Goal: Transaction & Acquisition: Book appointment/travel/reservation

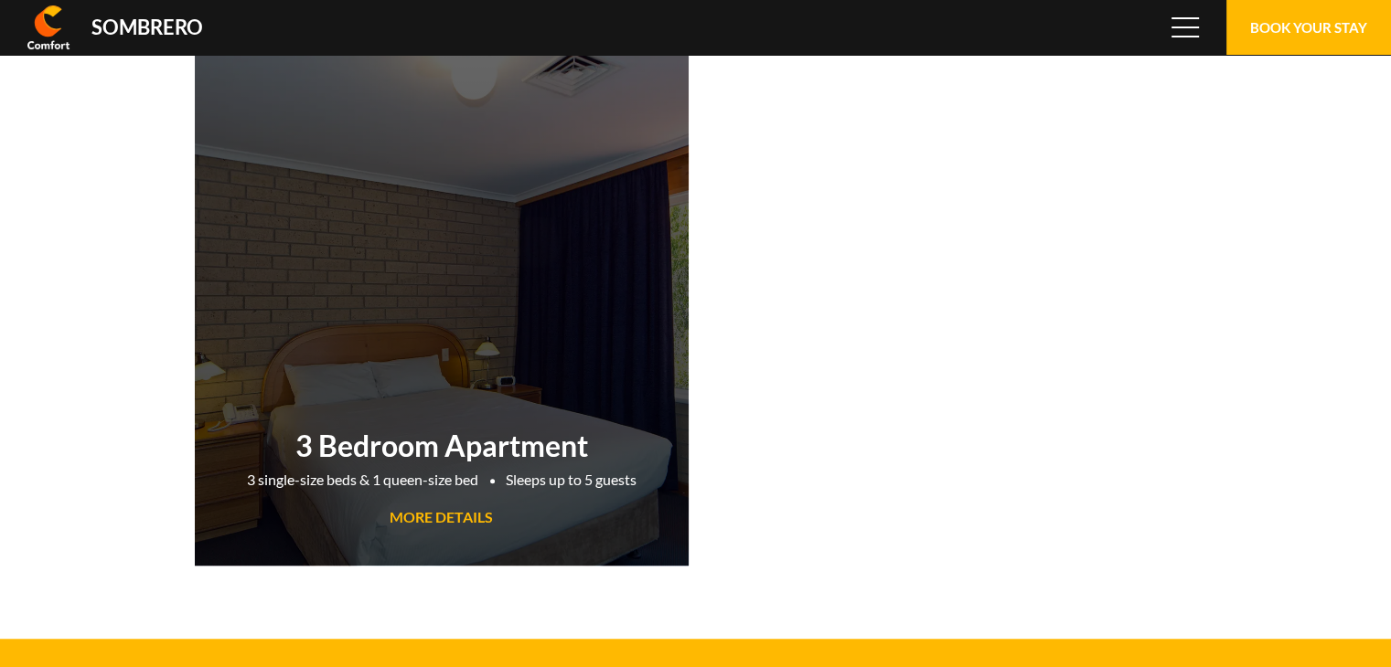
scroll to position [121736, 0]
click at [585, 286] on link "3 Bedroom Apartment 3 single-size beds & 1 queen-size bed Sleeps up to 5 guests…" at bounding box center [442, 310] width 494 height 512
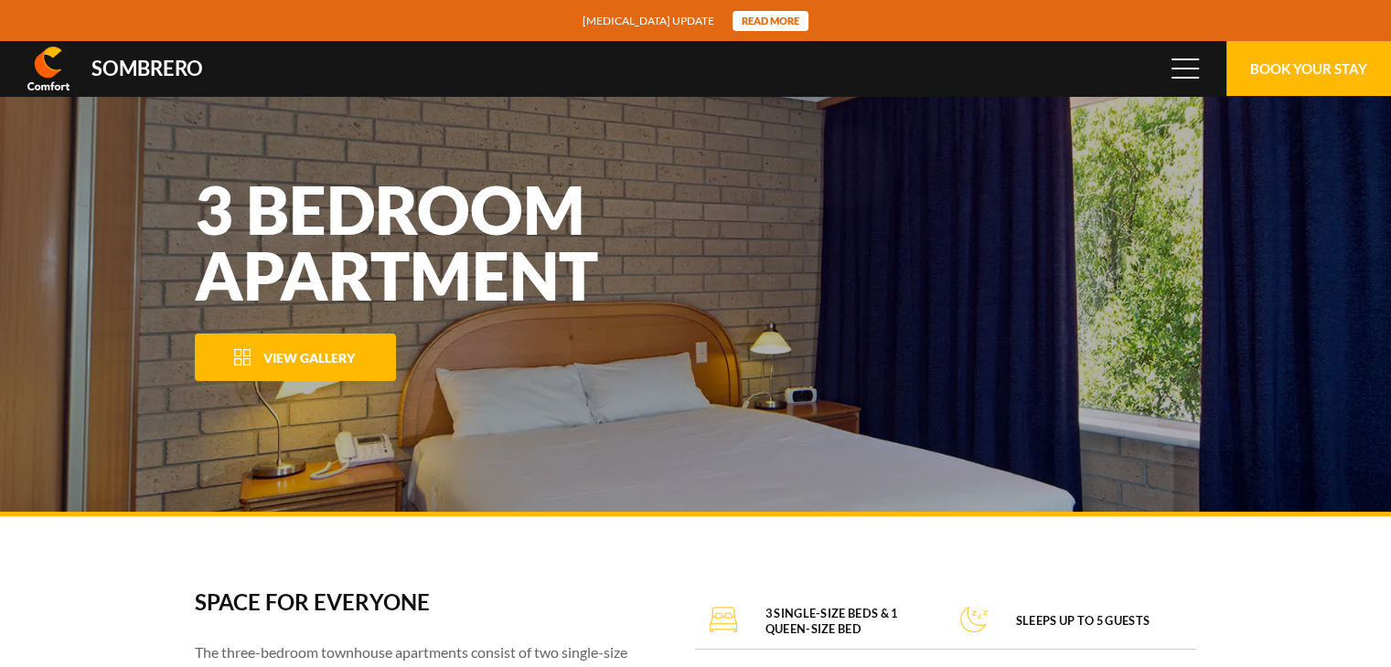
click at [272, 352] on span "View Gallery" at bounding box center [308, 358] width 91 height 16
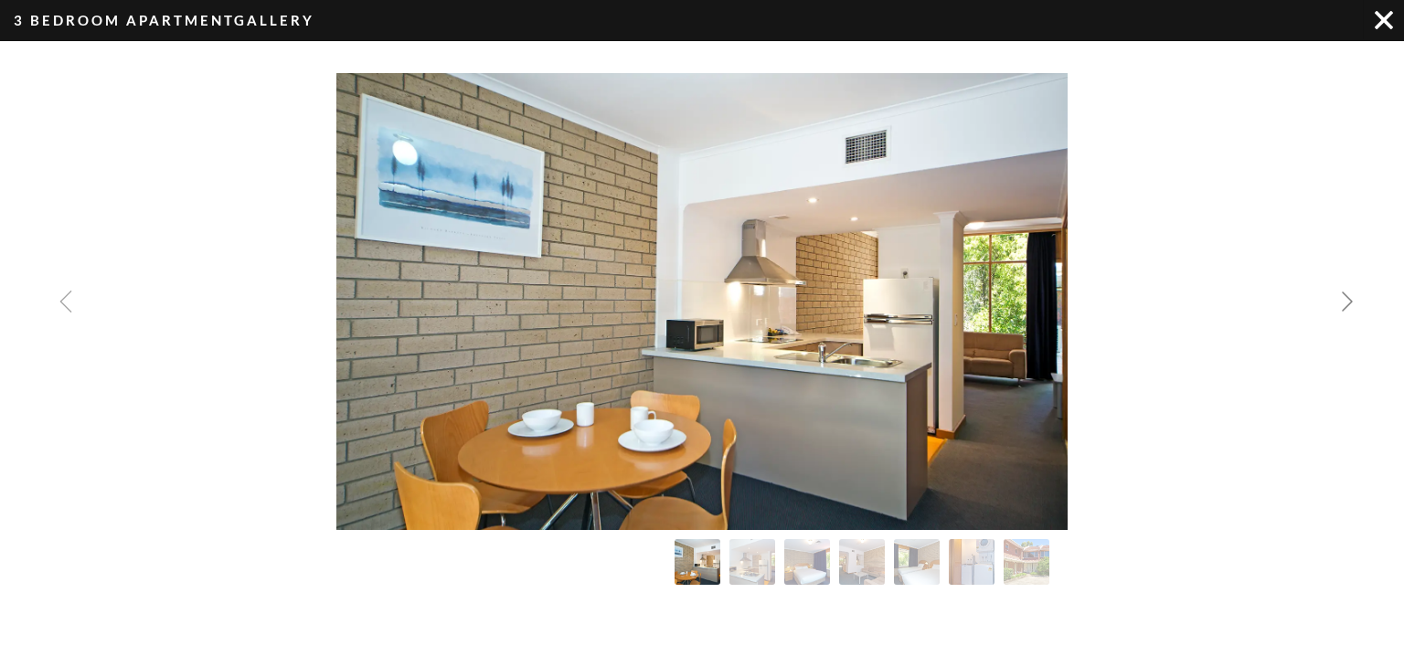
click at [1343, 292] on img "Next slide" at bounding box center [1348, 302] width 22 height 22
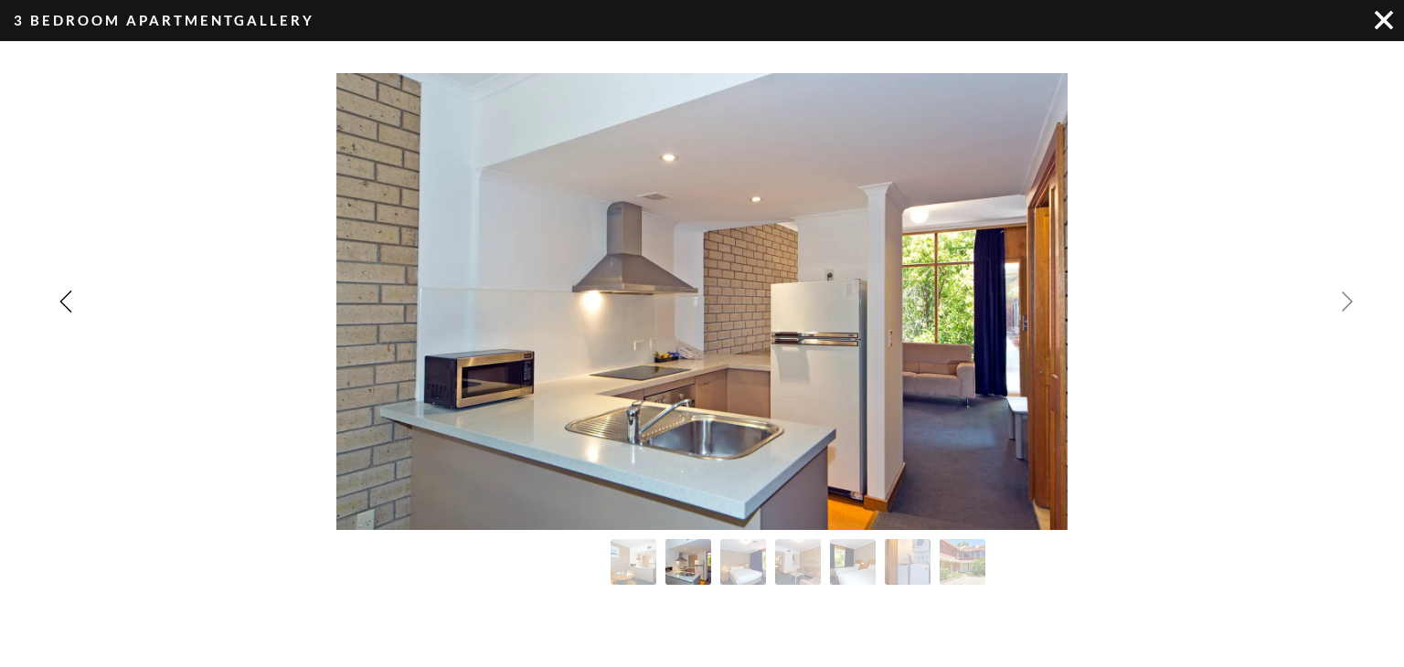
click at [1343, 292] on img "Next slide" at bounding box center [1348, 302] width 22 height 22
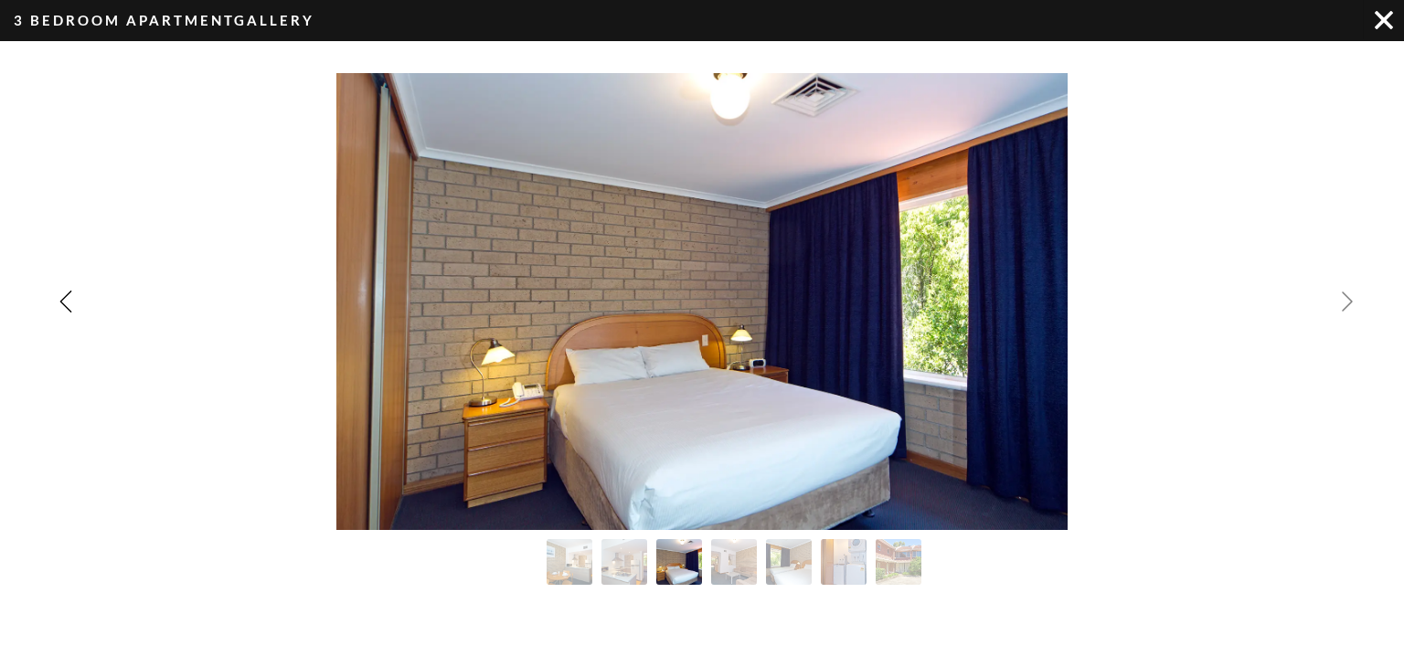
click at [1343, 292] on img "Next slide" at bounding box center [1348, 302] width 22 height 22
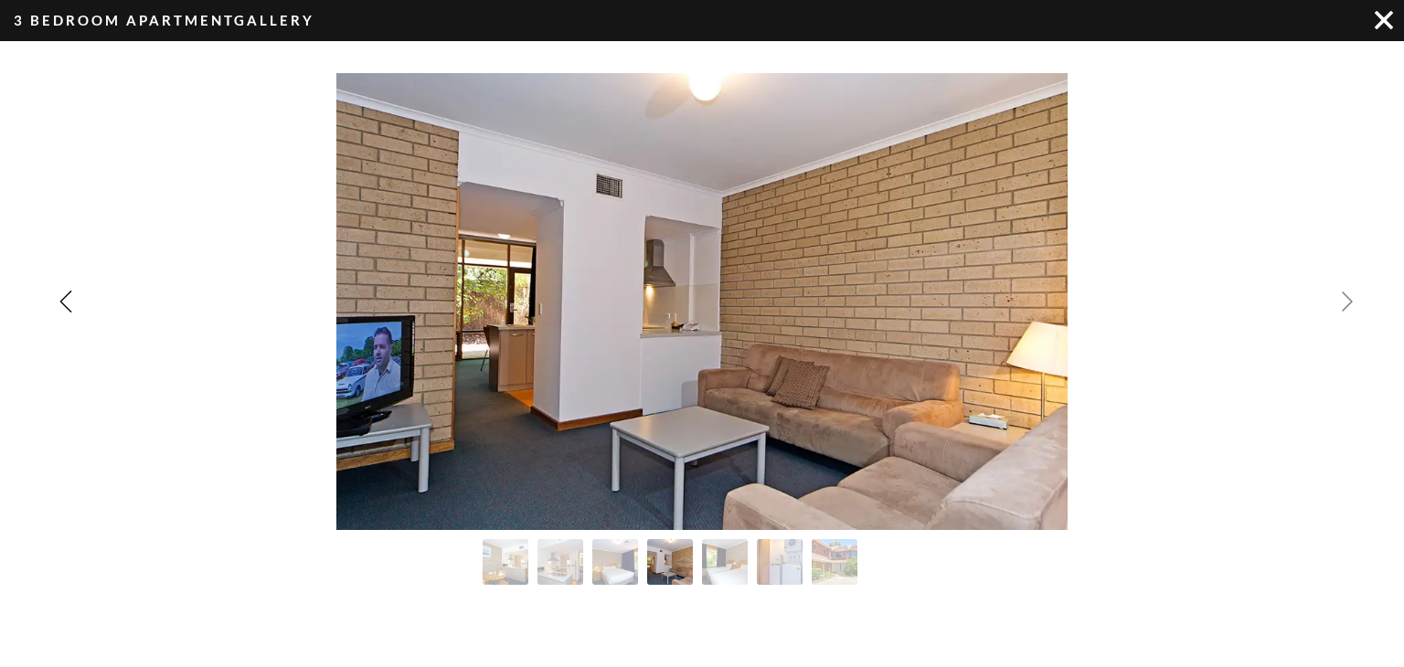
click at [1343, 292] on img "Next slide" at bounding box center [1348, 302] width 22 height 22
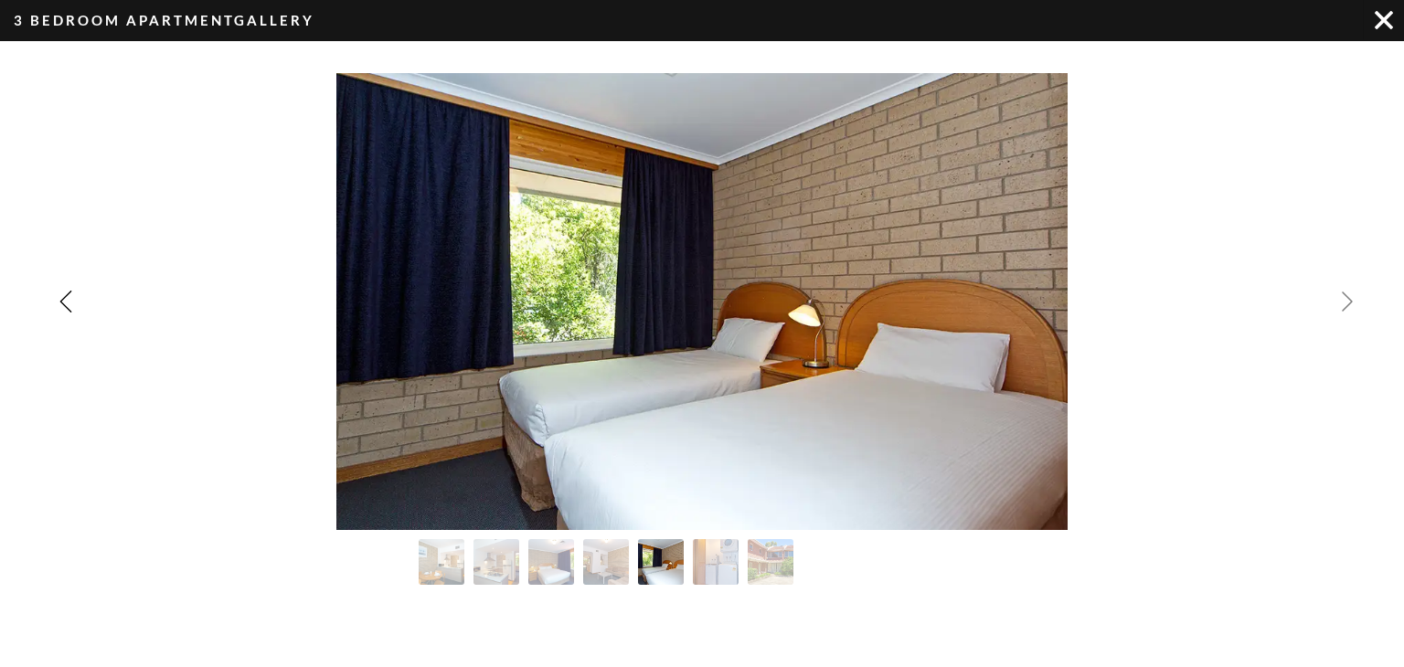
click at [1343, 292] on img "Next slide" at bounding box center [1348, 302] width 22 height 22
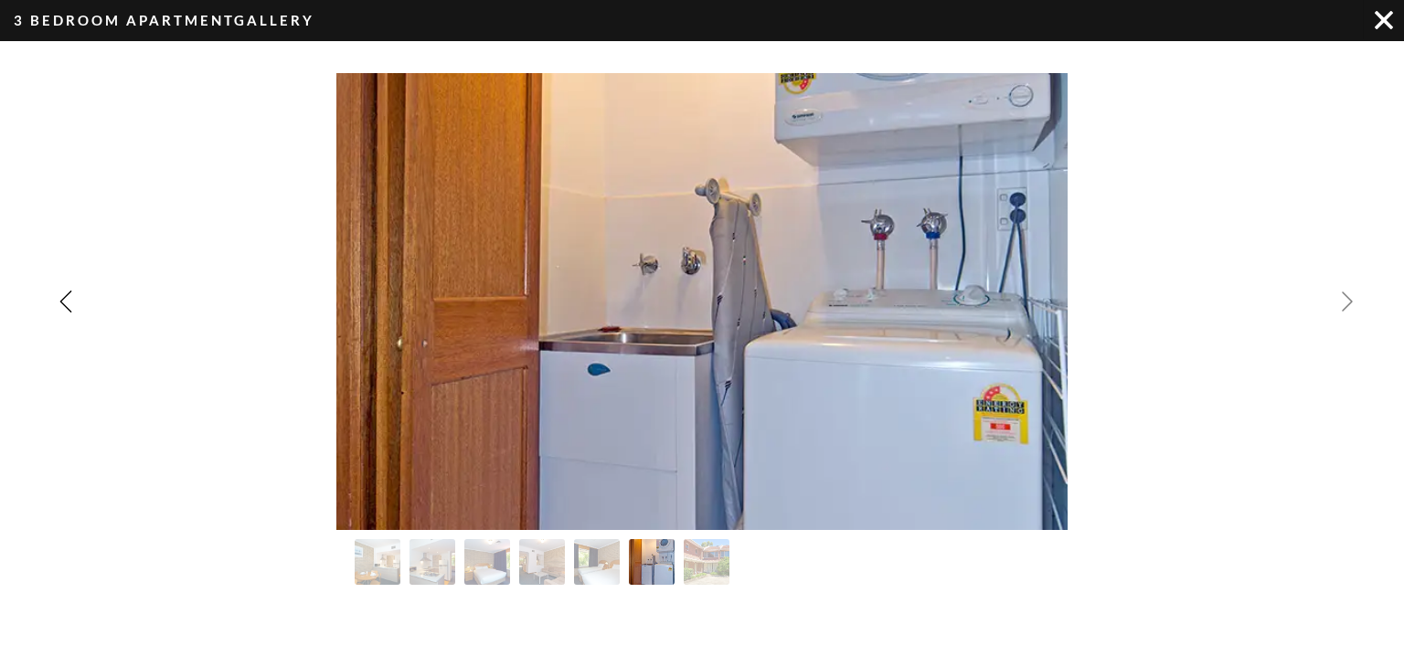
click at [1343, 292] on img "Next slide" at bounding box center [1348, 302] width 22 height 22
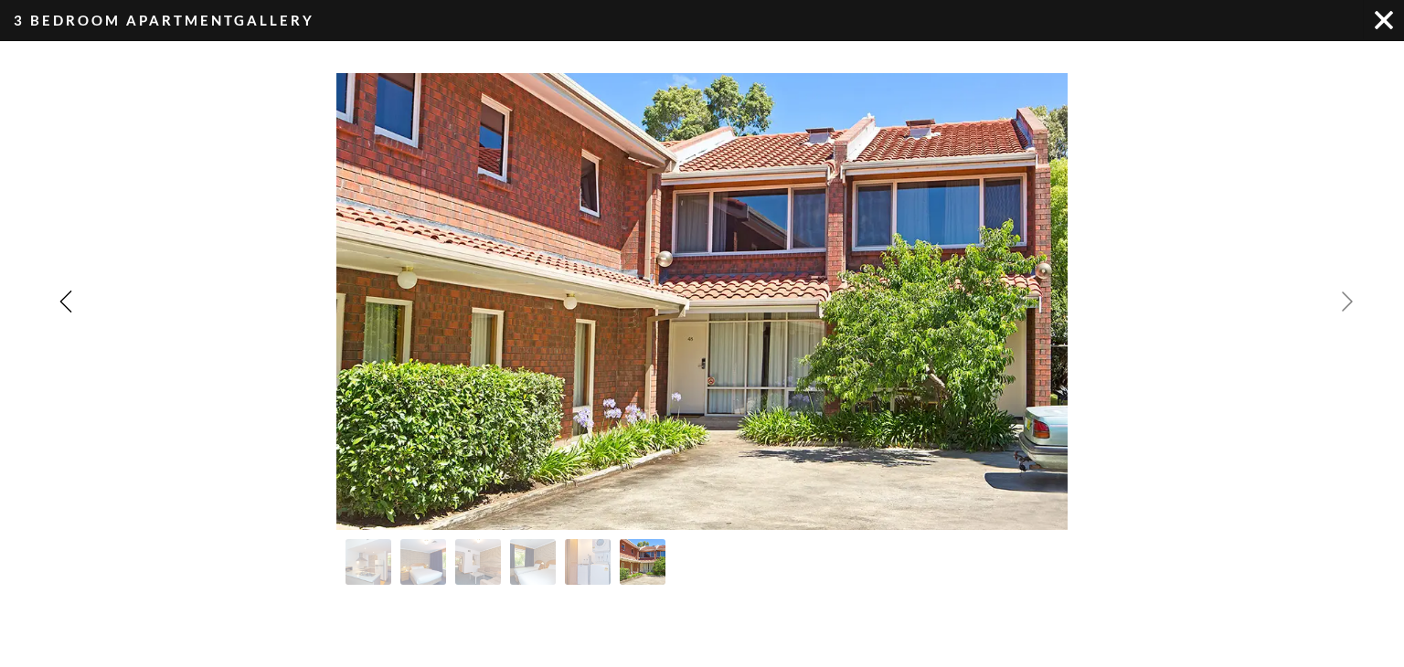
click at [1343, 292] on div "Image Gallery" at bounding box center [702, 301] width 1404 height 457
click at [66, 307] on img "Previous slide" at bounding box center [66, 302] width 22 height 22
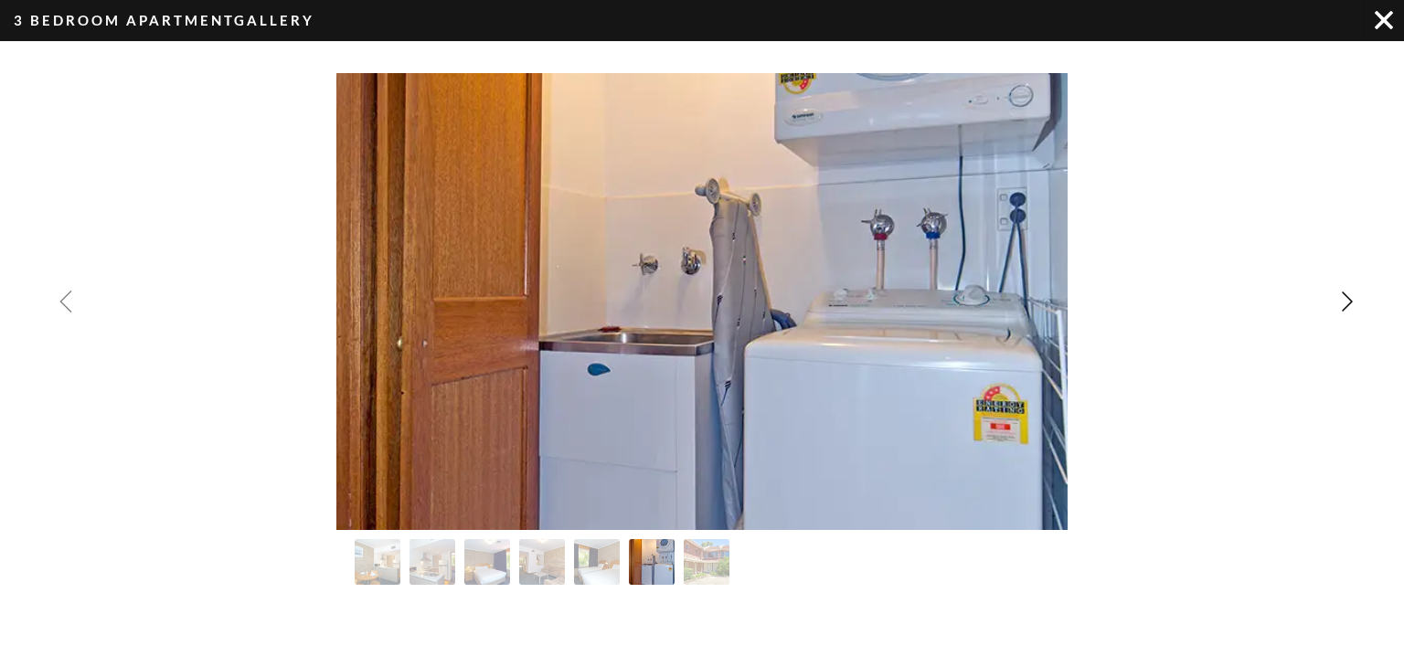
click at [66, 307] on img "Previous slide" at bounding box center [66, 302] width 22 height 22
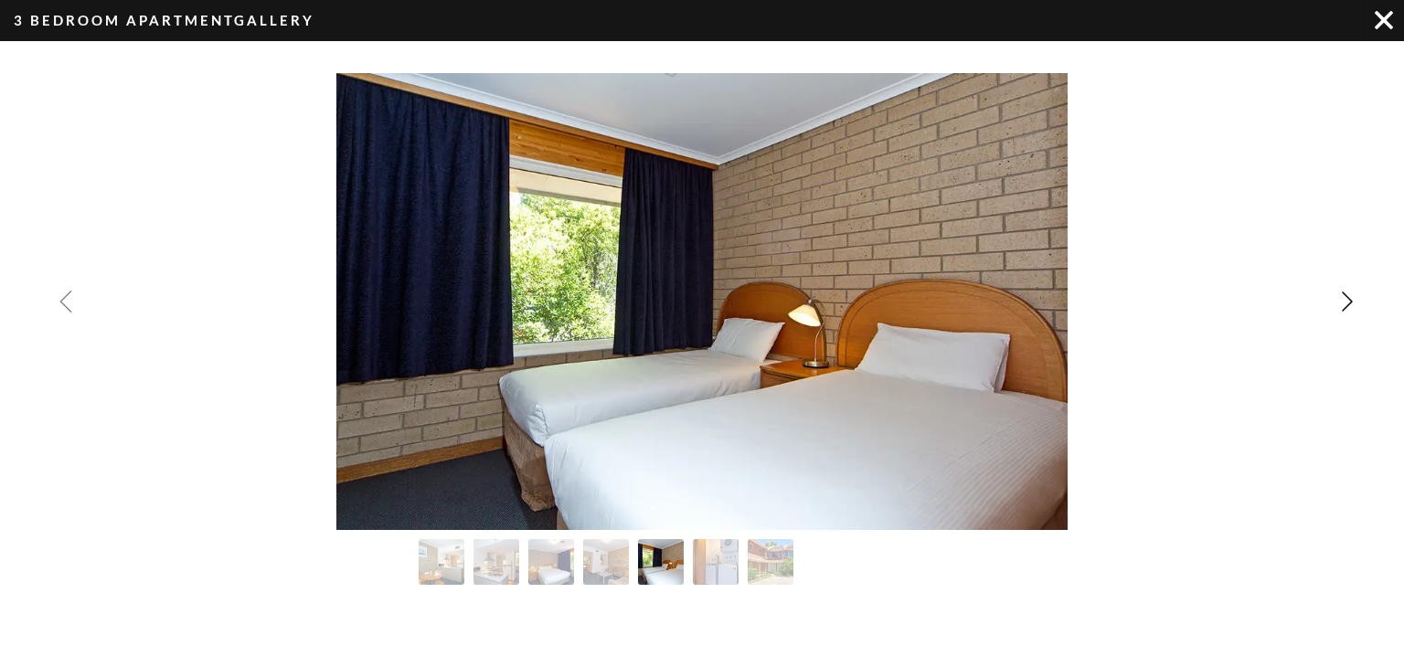
click at [66, 307] on img "Previous slide" at bounding box center [66, 302] width 22 height 22
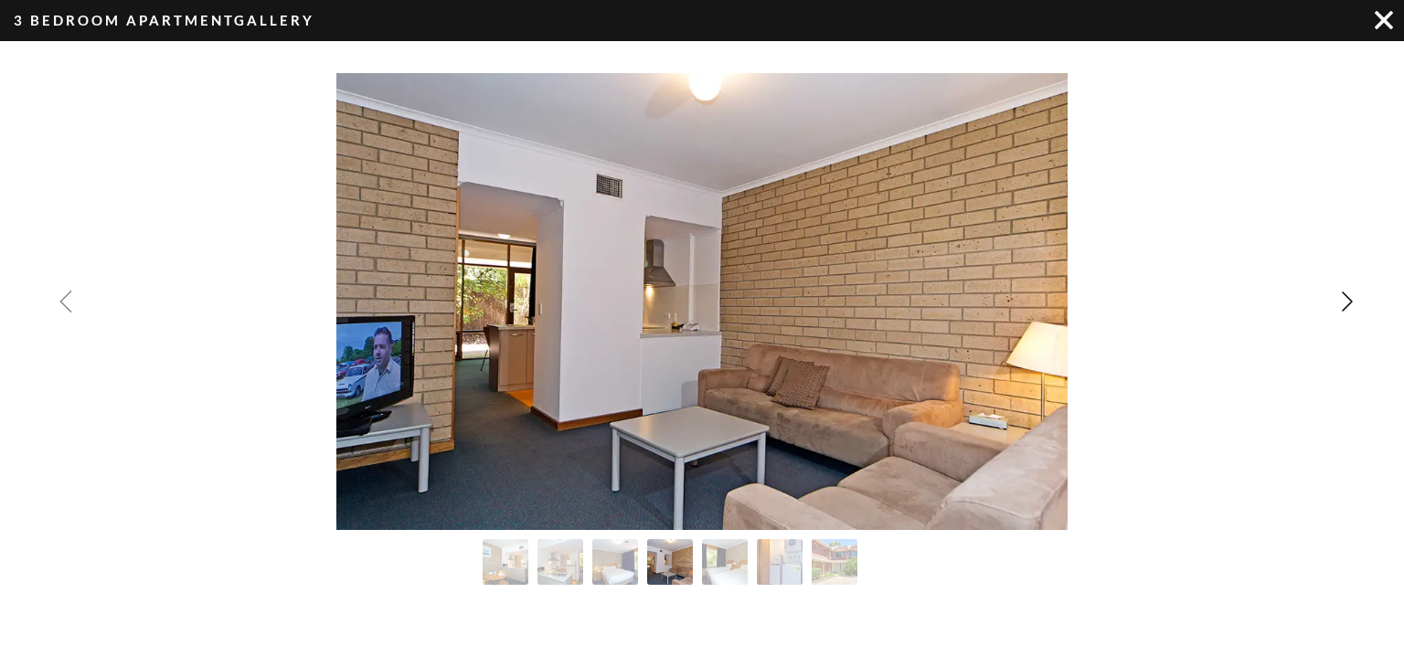
click at [66, 307] on img "Previous slide" at bounding box center [66, 302] width 22 height 22
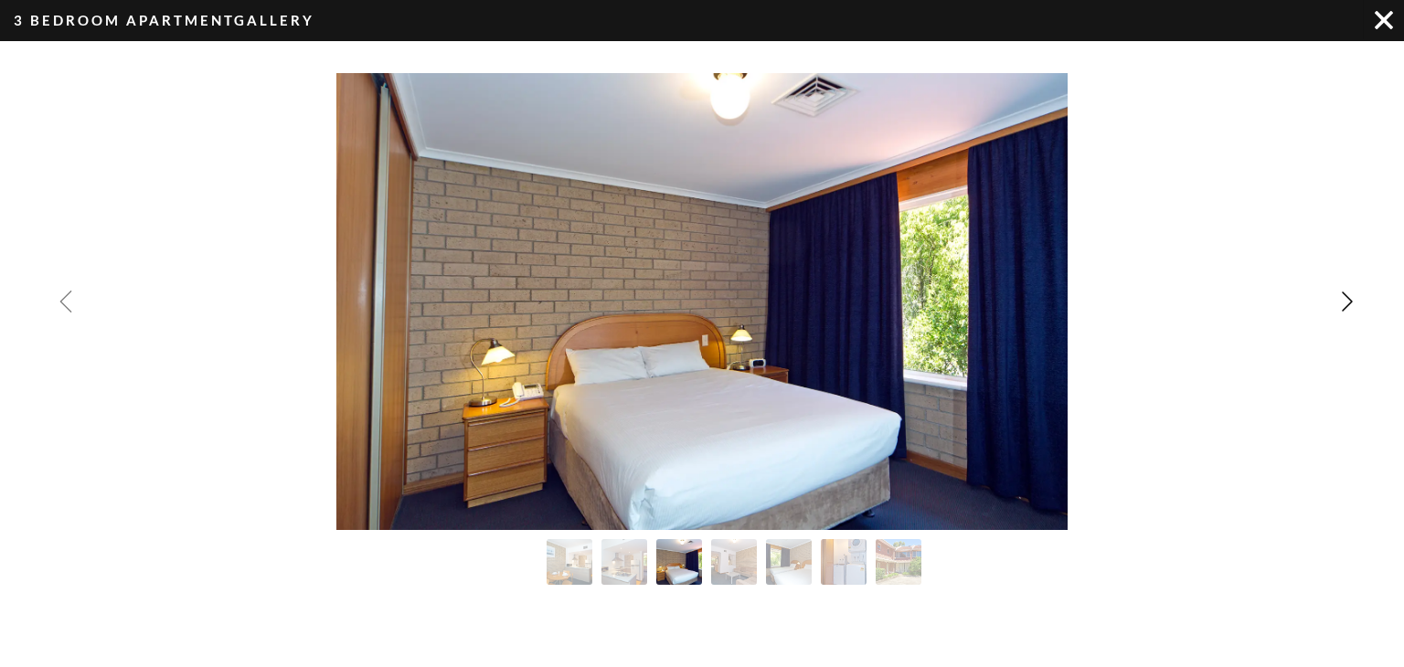
click at [66, 307] on img "Previous slide" at bounding box center [66, 302] width 22 height 22
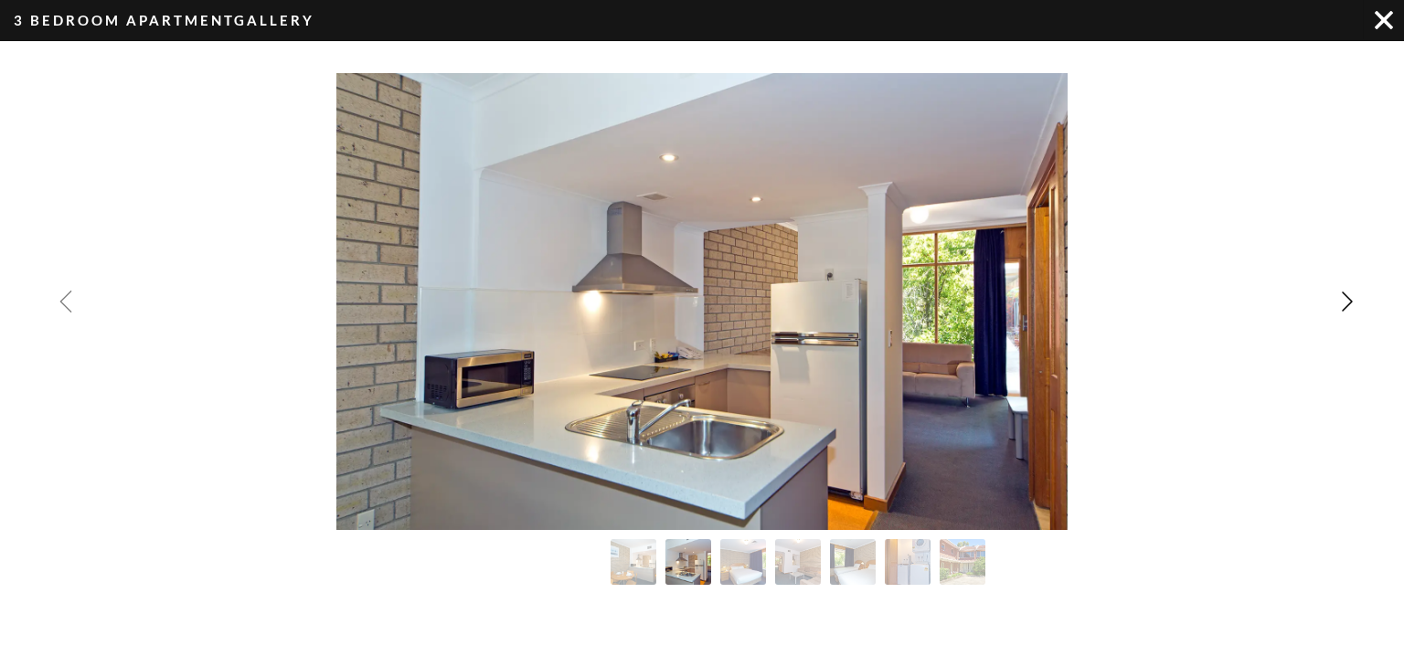
click at [66, 307] on img "Previous slide" at bounding box center [66, 302] width 22 height 22
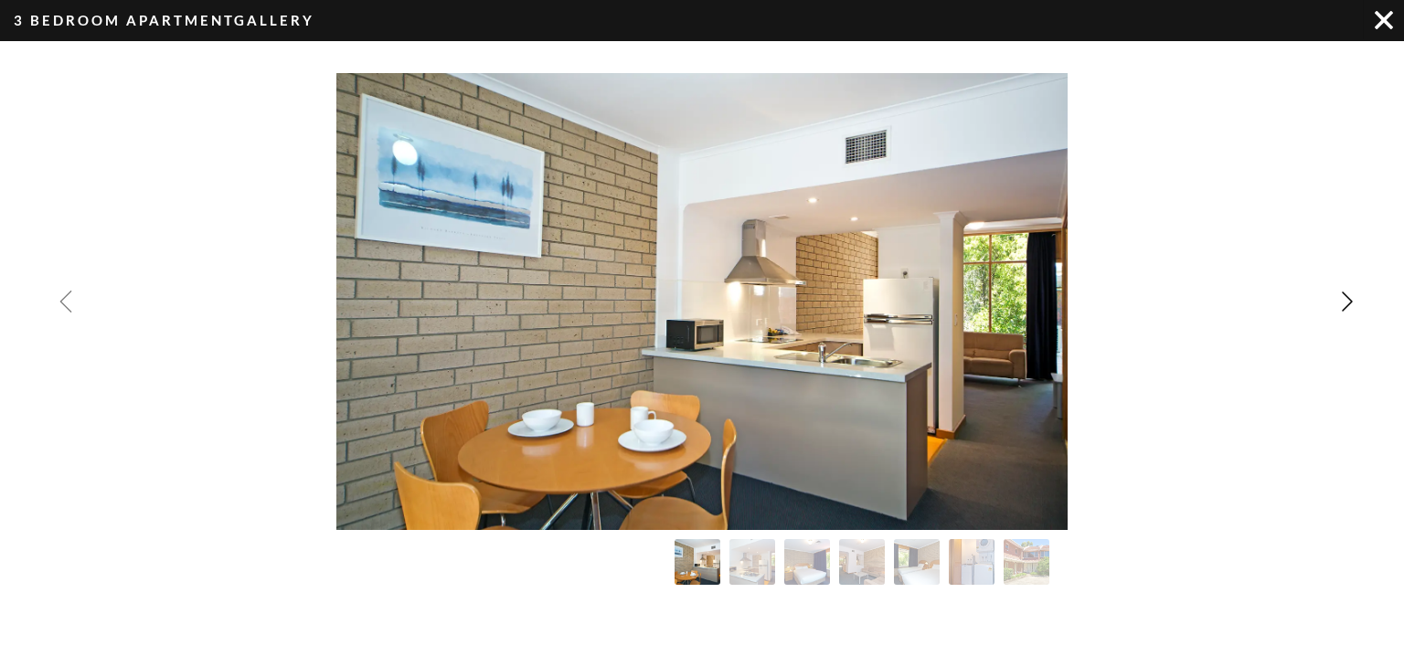
click at [66, 307] on div "Image Gallery" at bounding box center [702, 301] width 1404 height 457
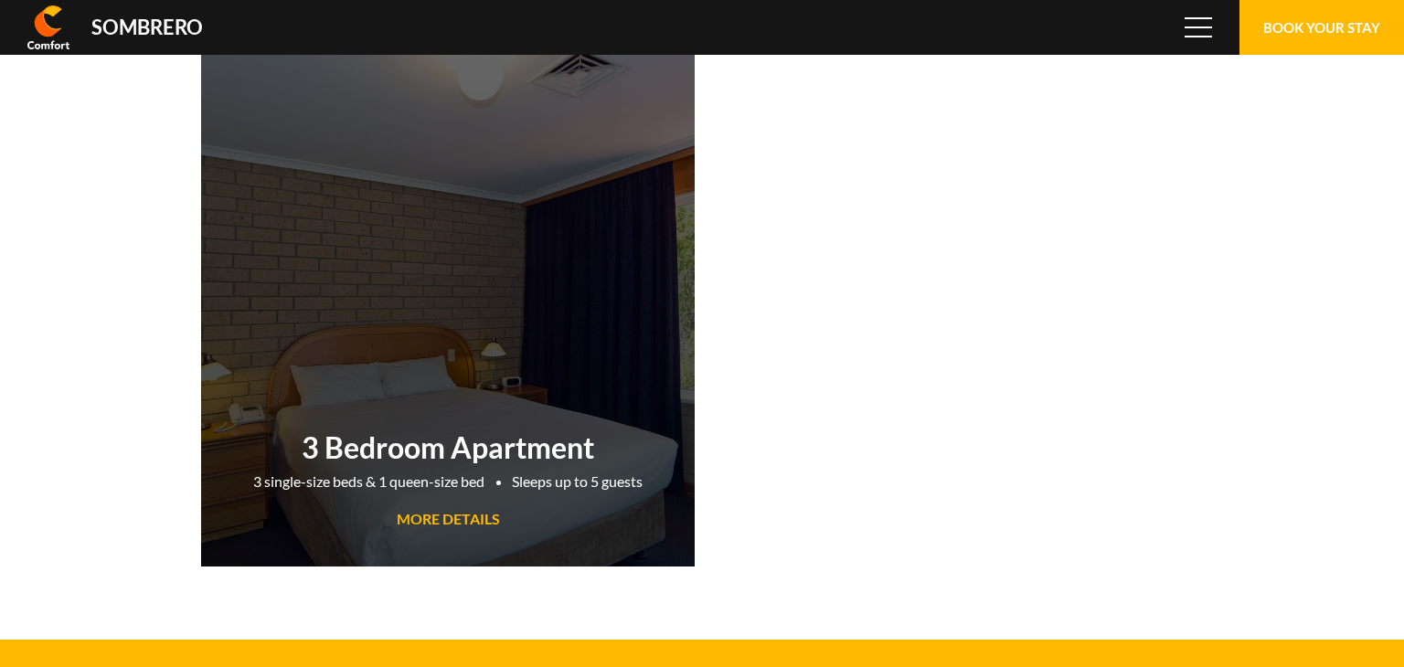
scroll to position [121736, 0]
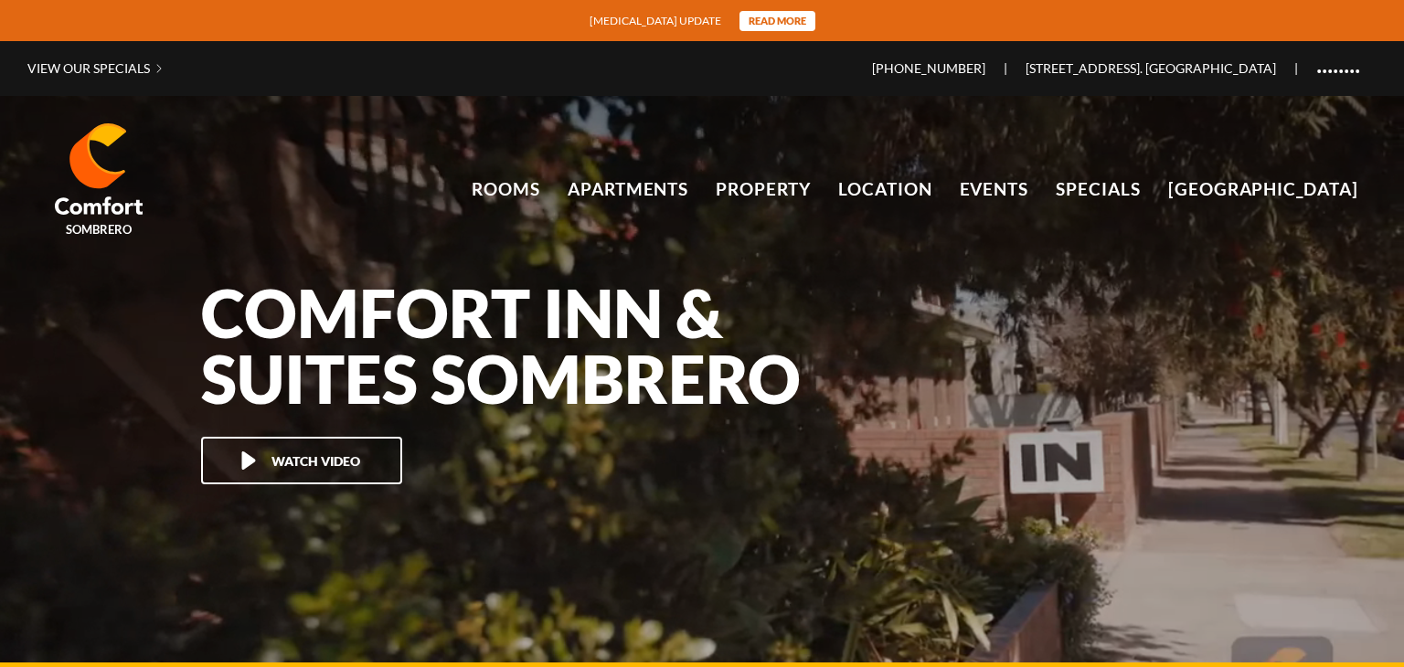
scroll to position [121736, 0]
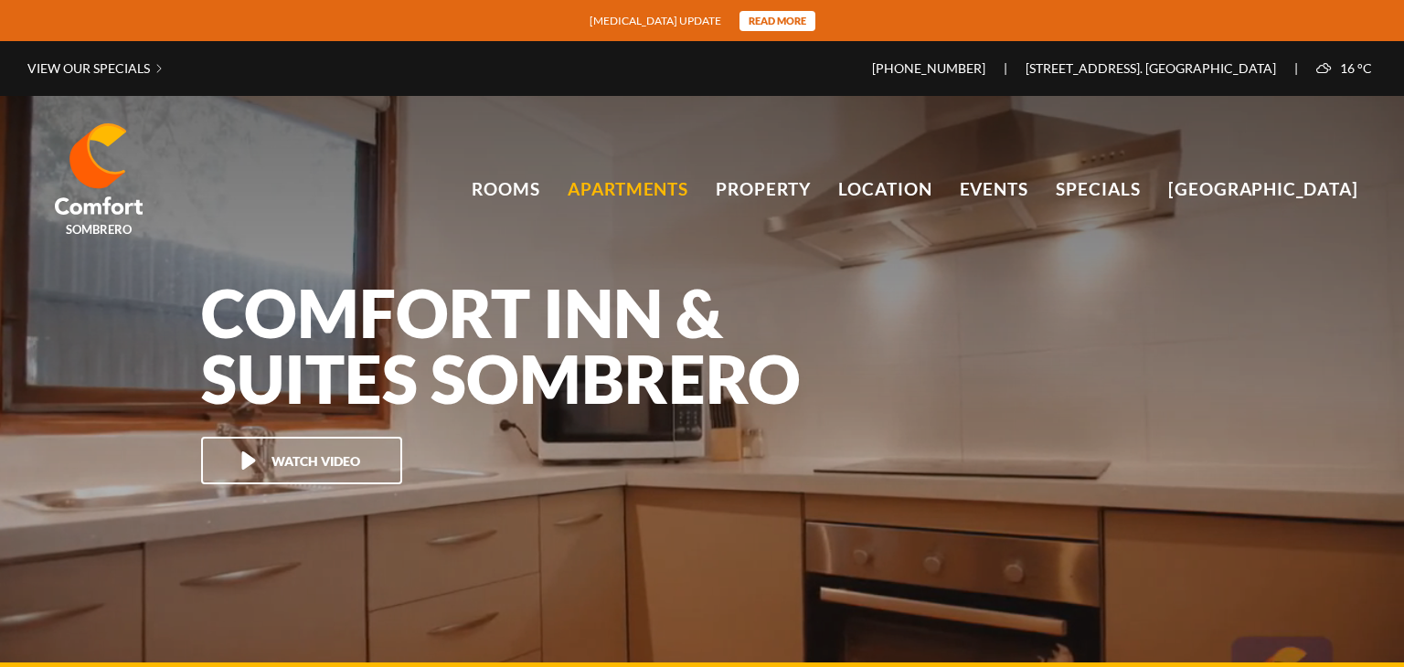
click at [646, 191] on link "Apartments" at bounding box center [629, 189] width 122 height 27
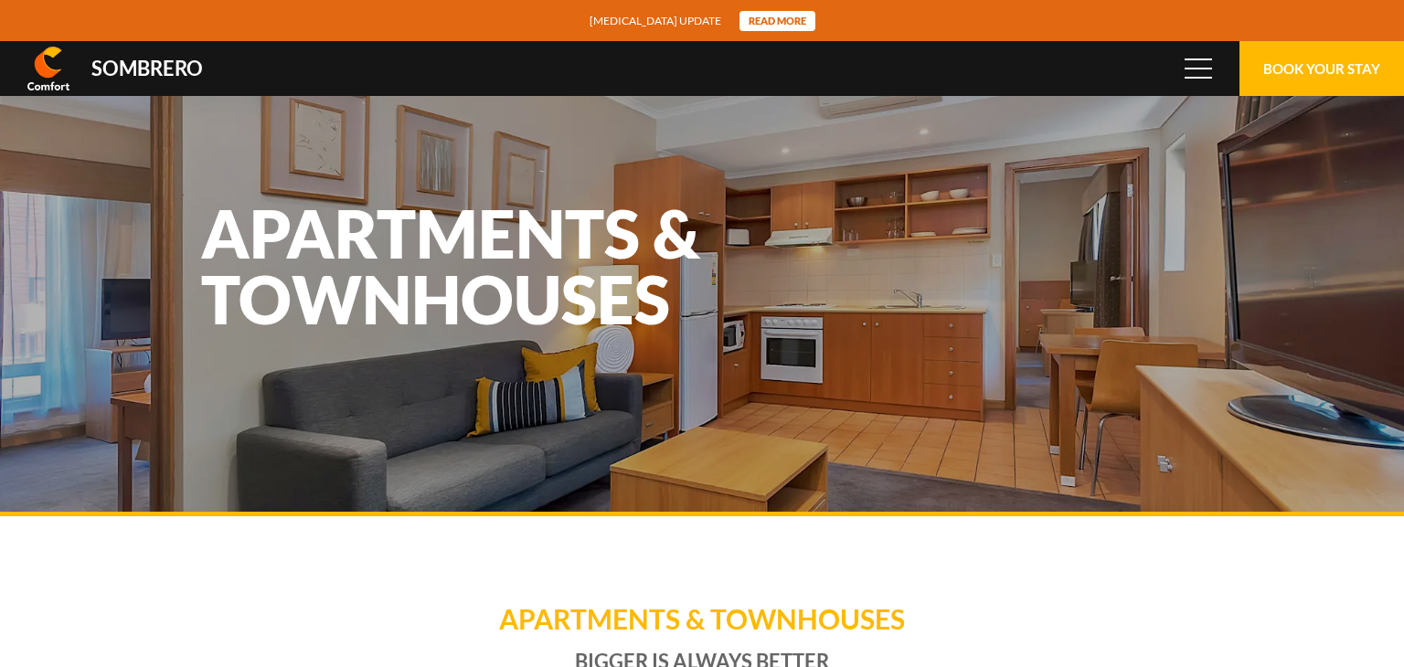
scroll to position [121736, 0]
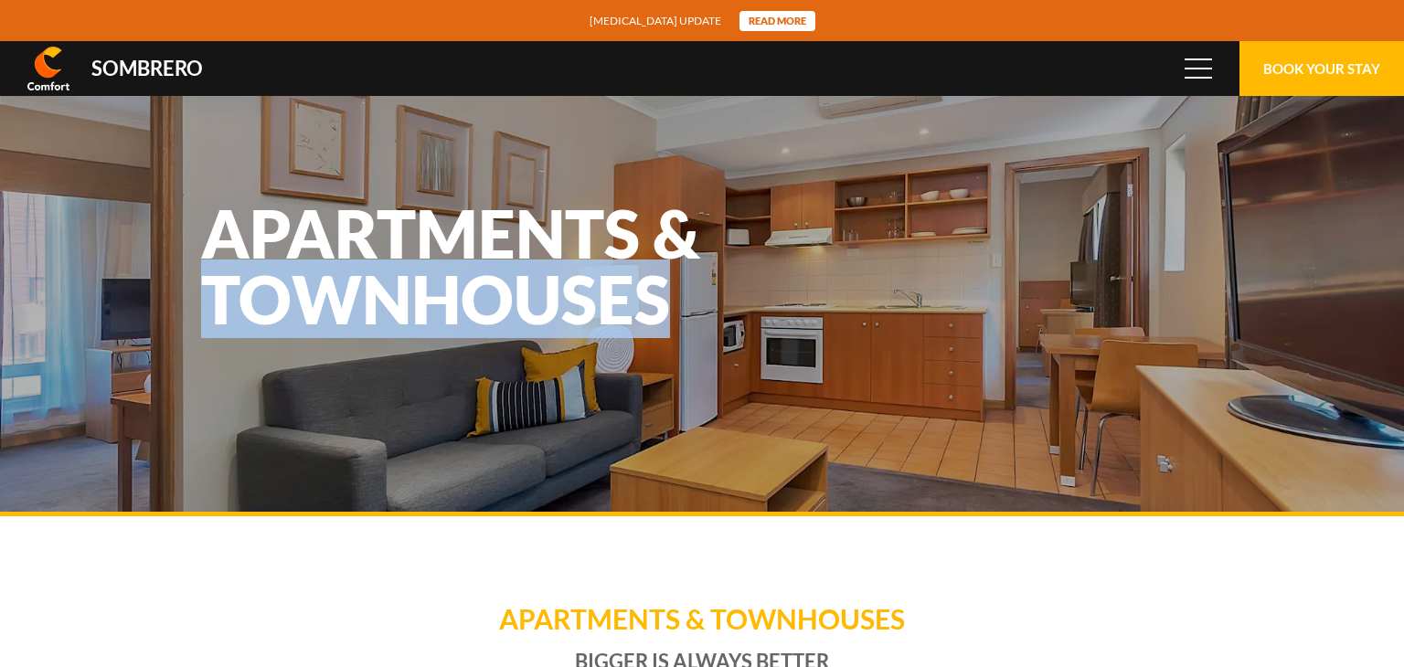
drag, startPoint x: 954, startPoint y: 499, endPoint x: 978, endPoint y: 197, distance: 302.6
click at [978, 197] on div "Apartments & Townhouses" at bounding box center [702, 278] width 1404 height 475
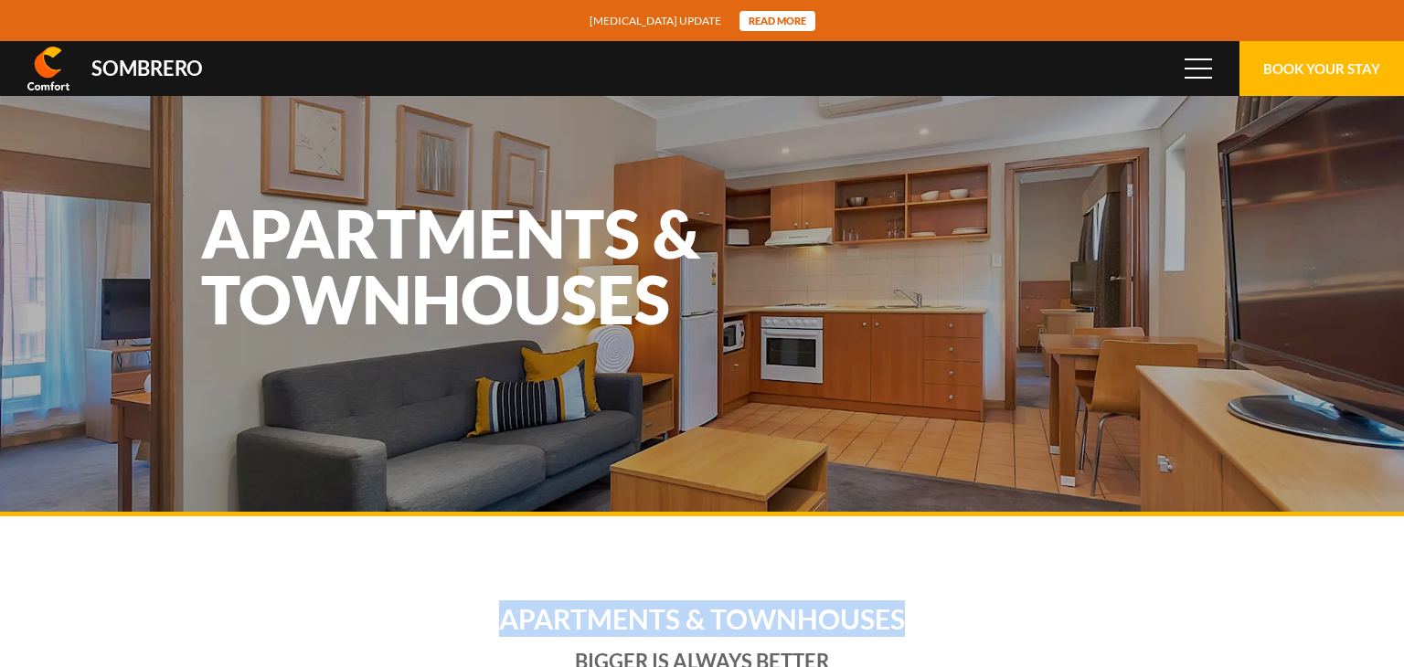
drag, startPoint x: 930, startPoint y: 581, endPoint x: 934, endPoint y: 323, distance: 258.8
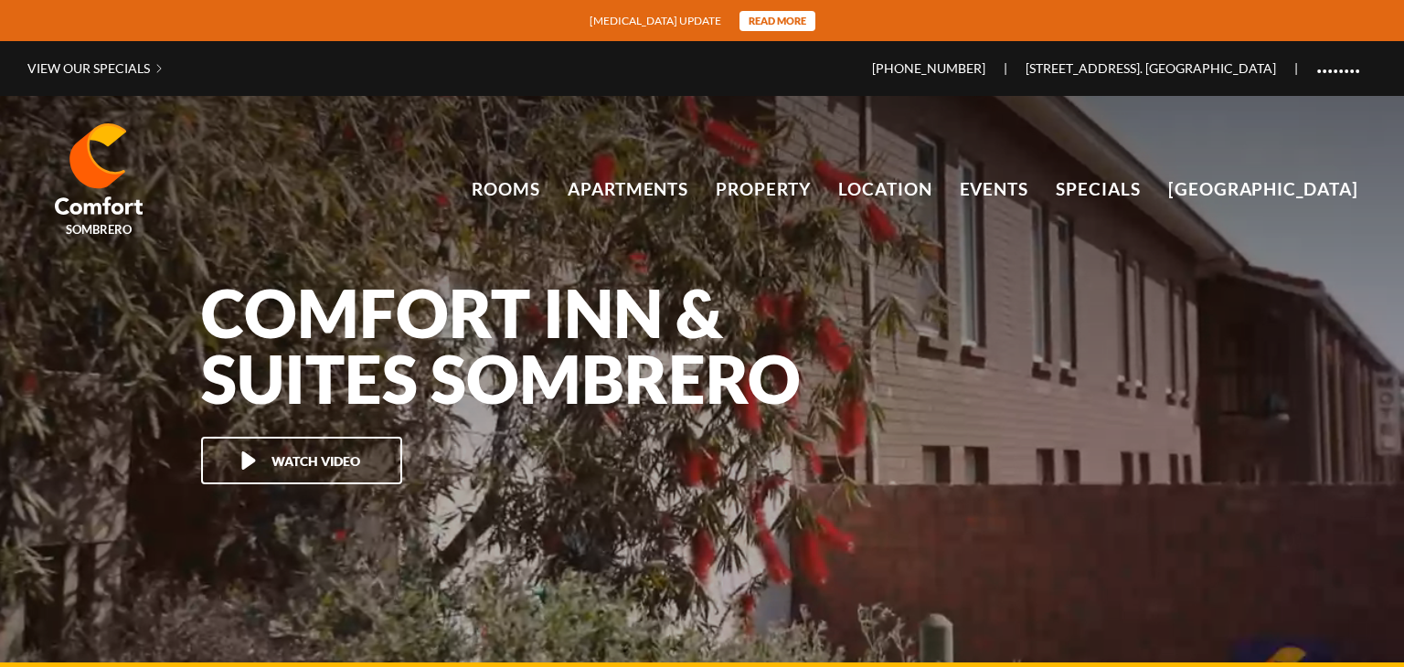
scroll to position [121736, 0]
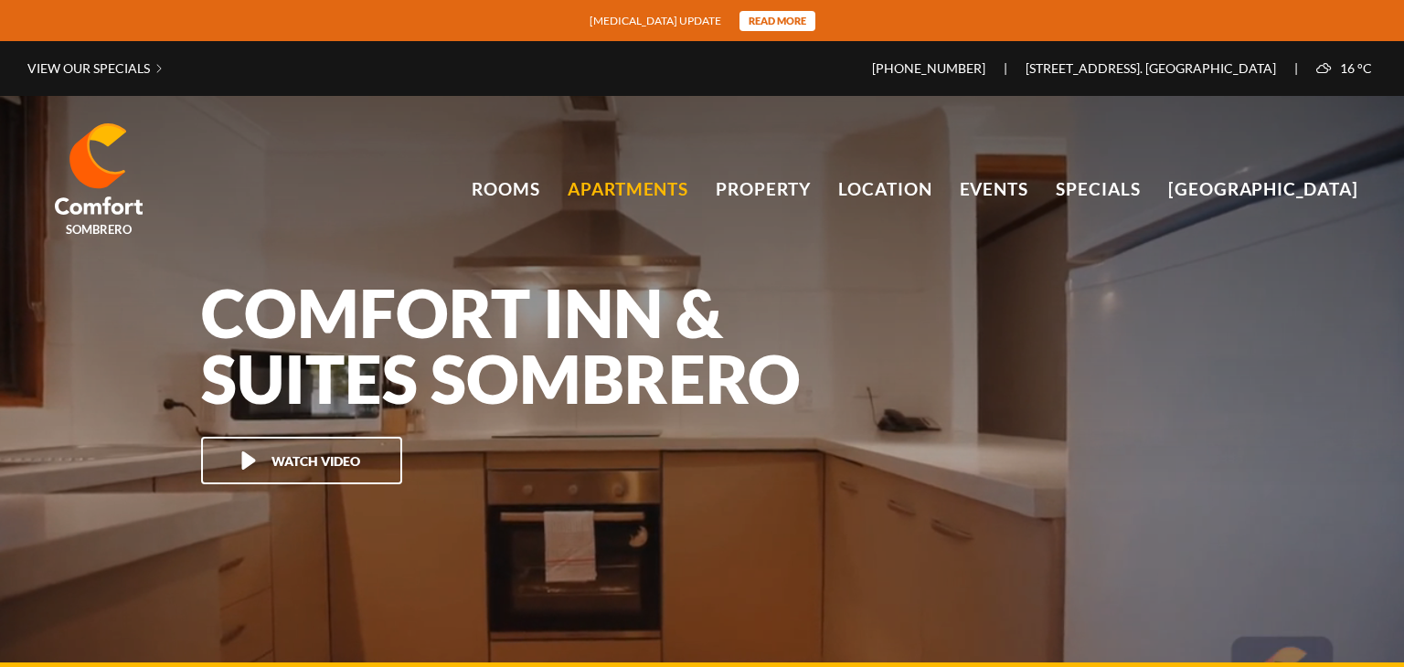
click at [624, 199] on link "Apartments" at bounding box center [629, 189] width 122 height 27
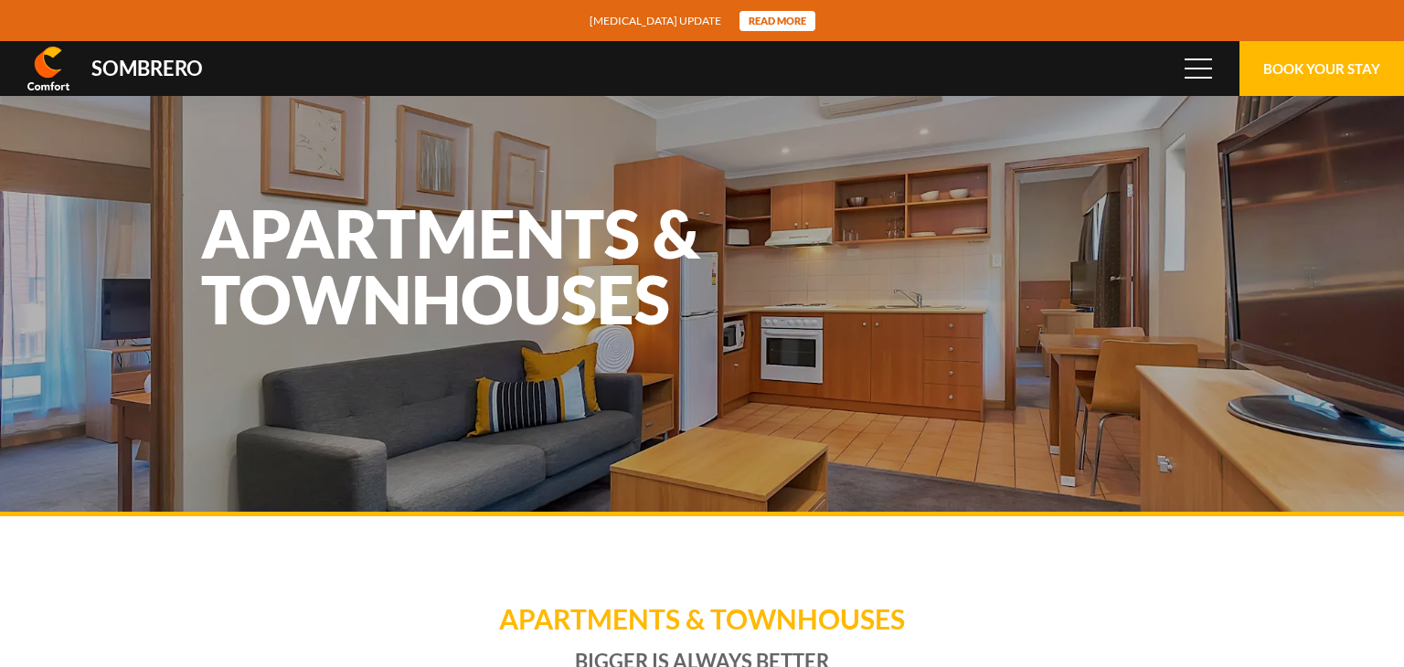
scroll to position [121736, 0]
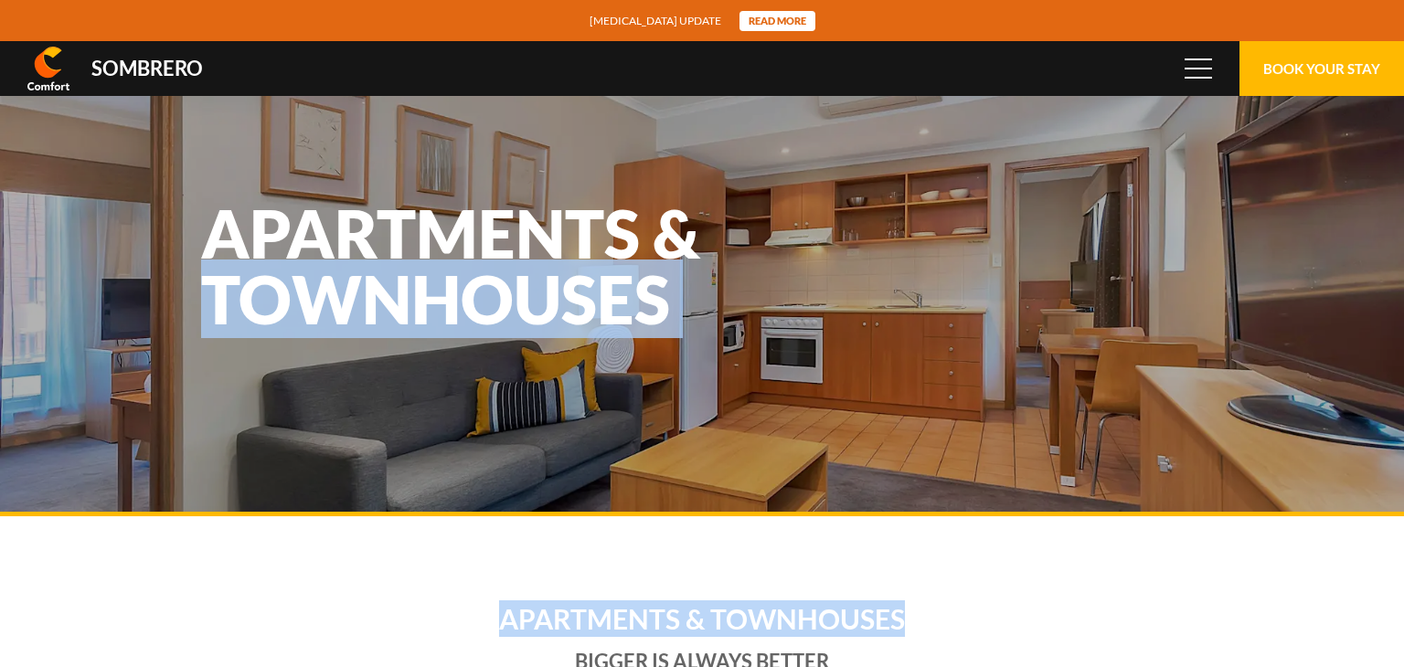
drag, startPoint x: 1328, startPoint y: 636, endPoint x: 1373, endPoint y: 256, distance: 383.0
